Goal: Task Accomplishment & Management: Manage account settings

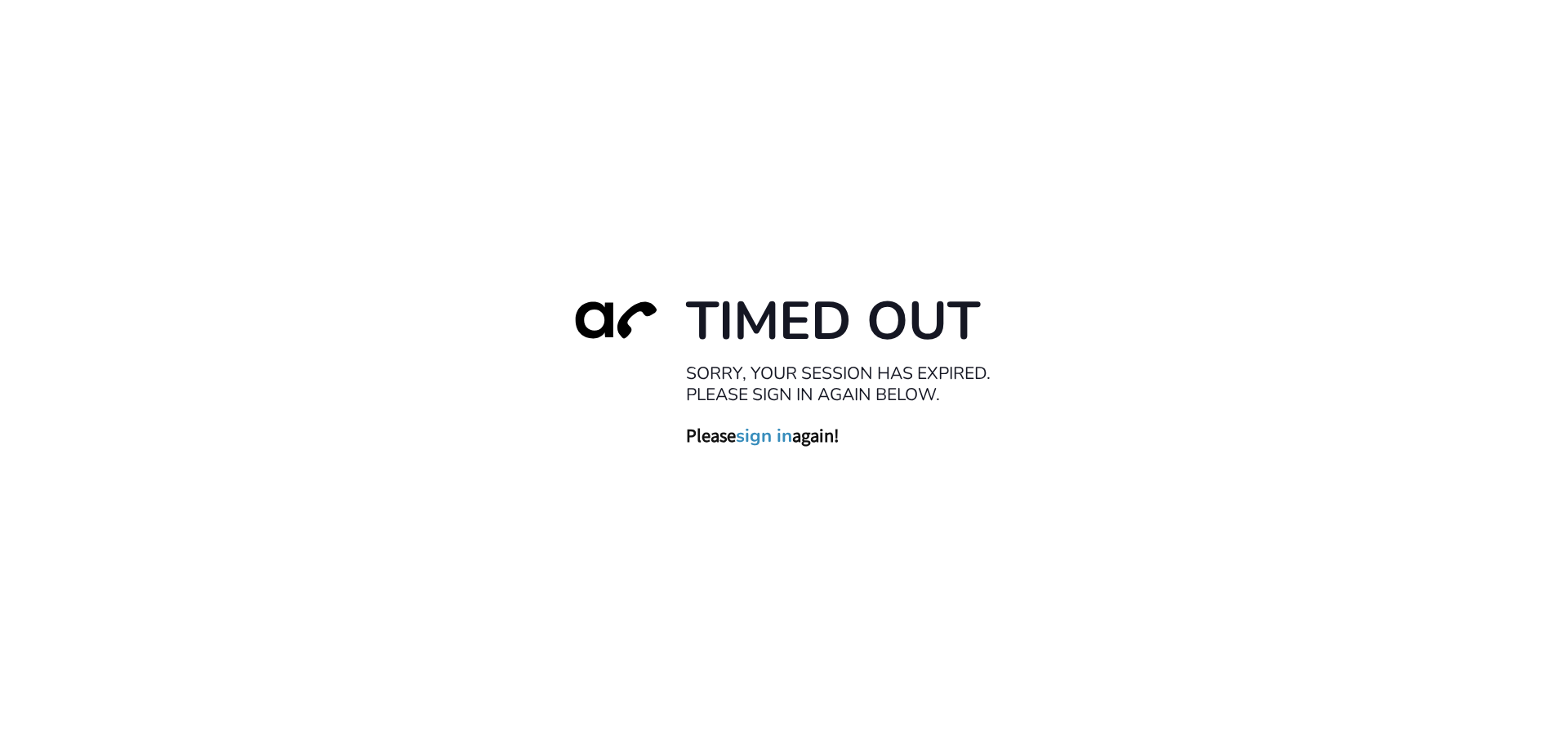
click at [761, 437] on link "sign in" at bounding box center [763, 436] width 56 height 23
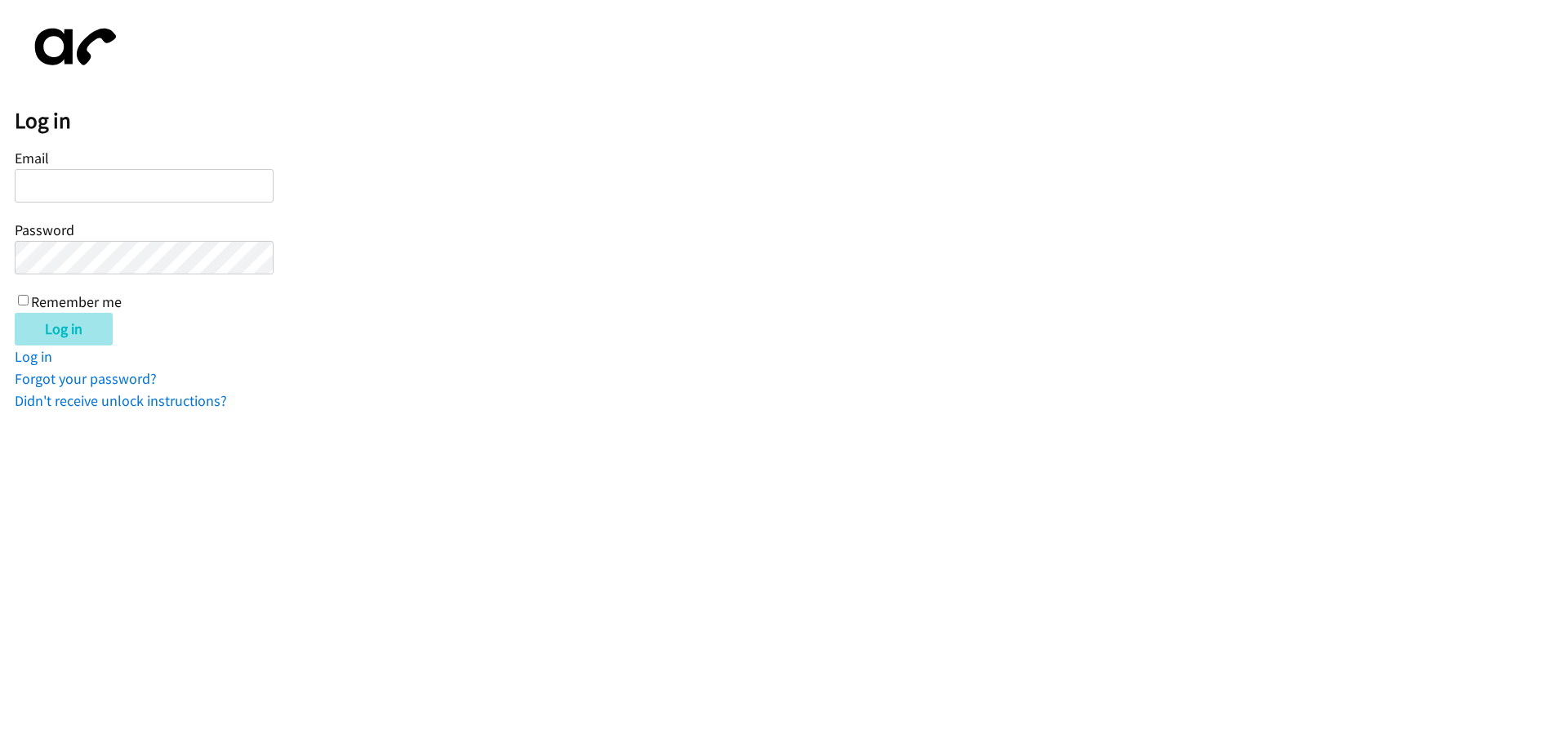
type input "[PERSON_NAME][EMAIL_ADDRESS][DOMAIN_NAME]"
click at [68, 331] on input "Log in" at bounding box center [63, 329] width 98 height 32
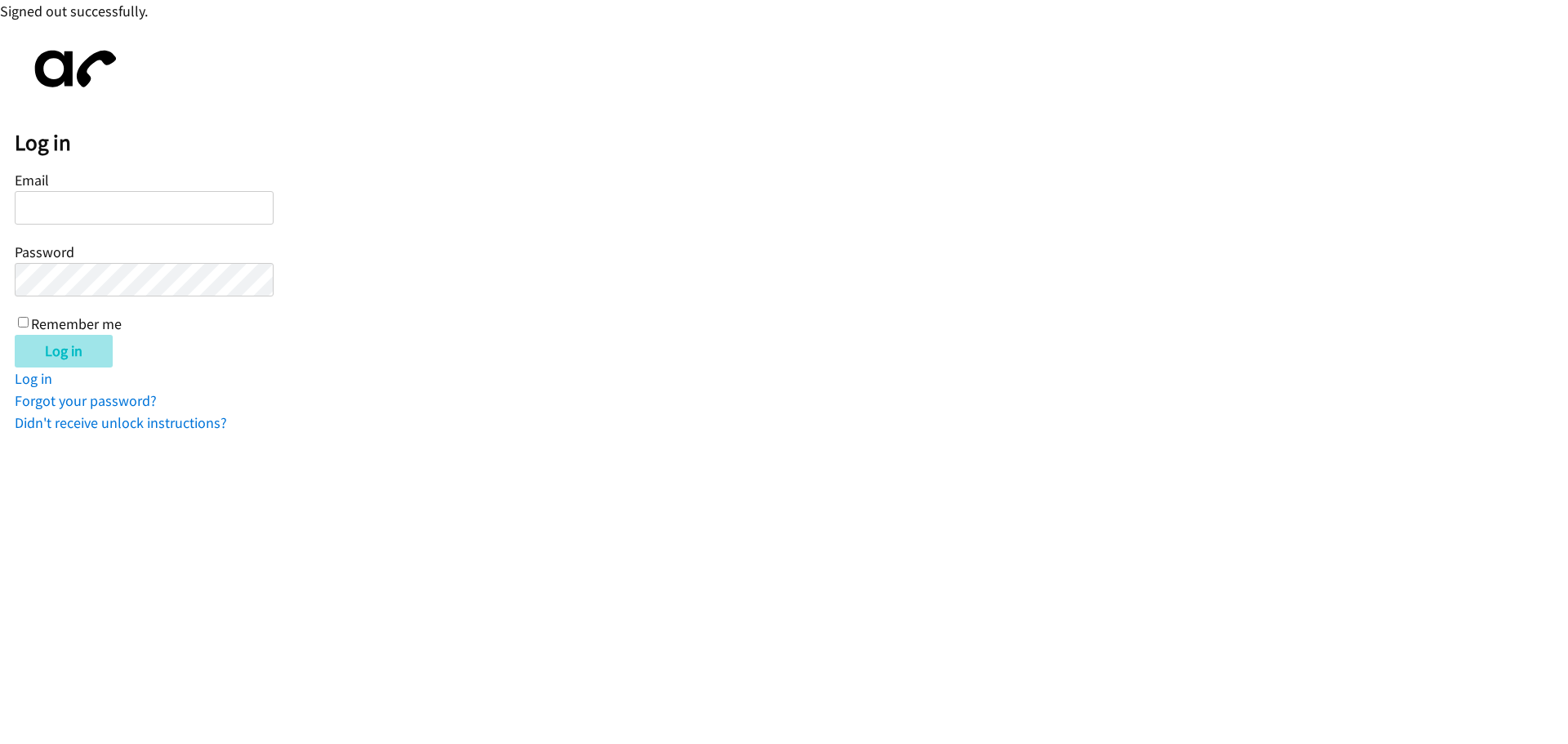
type input "[PERSON_NAME][EMAIL_ADDRESS][DOMAIN_NAME]"
click at [75, 351] on input "Log in" at bounding box center [63, 351] width 98 height 32
type input "[PERSON_NAME][EMAIL_ADDRESS][DOMAIN_NAME]"
click at [91, 361] on input "Log in" at bounding box center [63, 351] width 98 height 32
type input "[PERSON_NAME][EMAIL_ADDRESS][DOMAIN_NAME]"
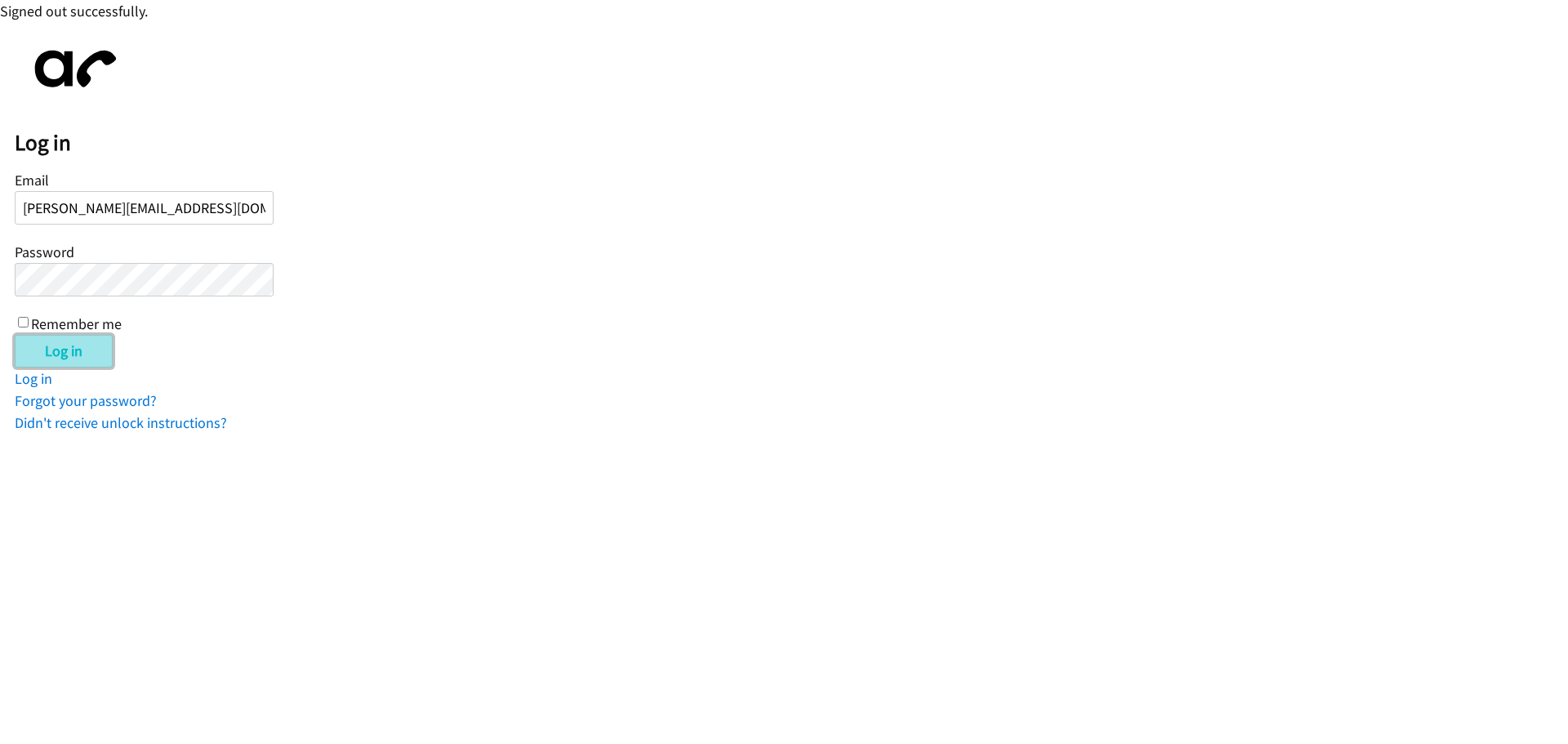
click at [64, 355] on input "Log in" at bounding box center [63, 351] width 98 height 32
